Goal: Check status: Check status

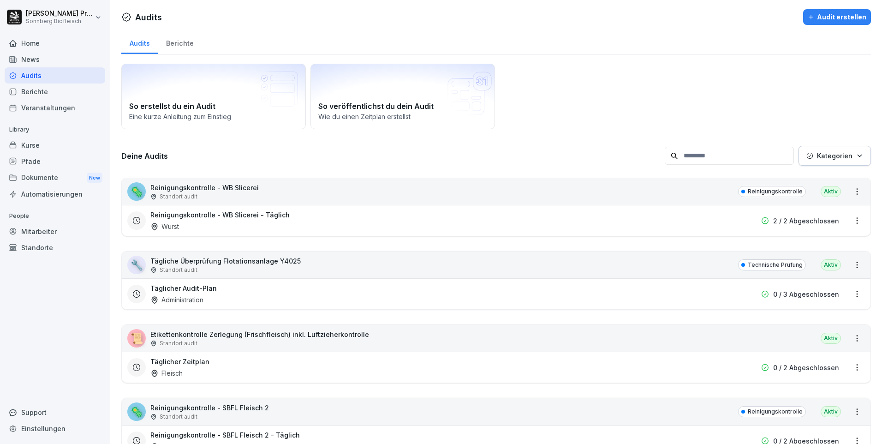
click at [731, 160] on input at bounding box center [729, 156] width 129 height 18
click at [163, 335] on p "Etikettenkontrolle Zerlegung (Frischfleisch) inkl. Luftzieherkontrolle" at bounding box center [259, 334] width 219 height 10
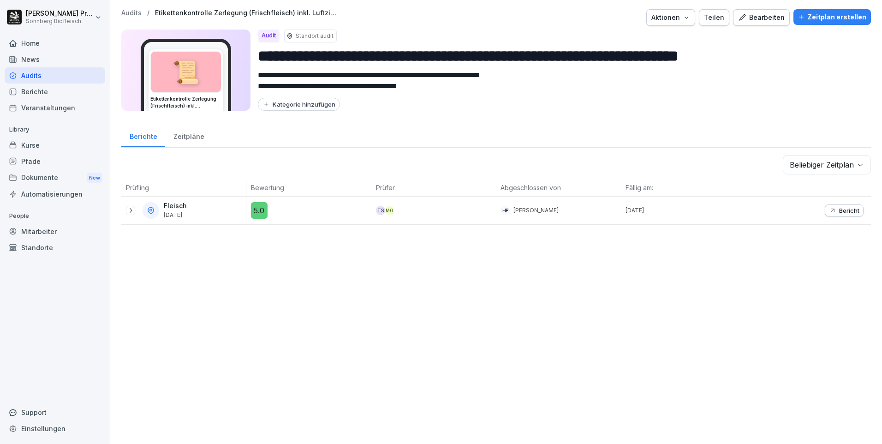
click at [131, 208] on icon at bounding box center [130, 210] width 7 height 7
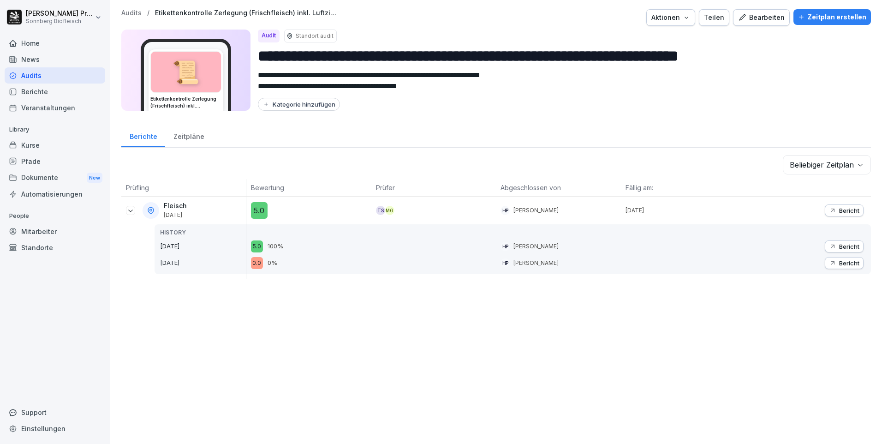
click at [132, 210] on icon at bounding box center [130, 210] width 7 height 7
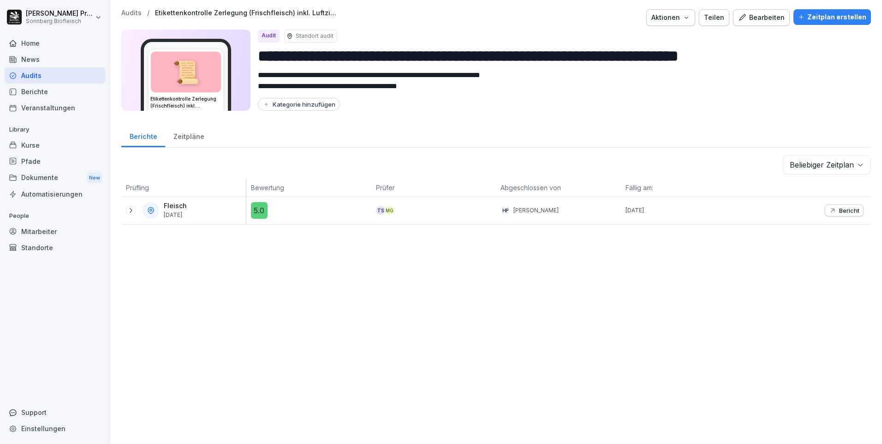
click at [132, 210] on icon at bounding box center [130, 210] width 7 height 7
